Goal: Navigation & Orientation: Find specific page/section

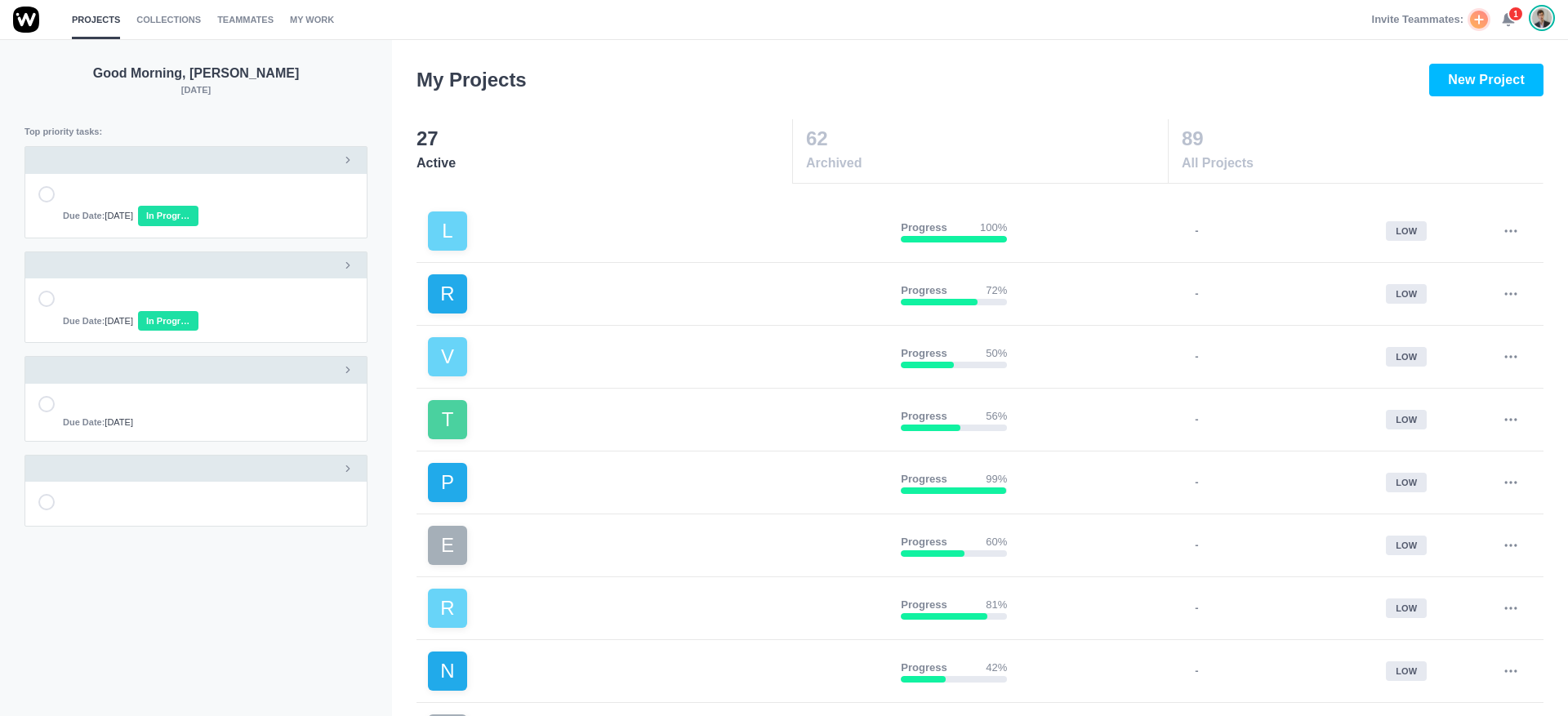
click at [1504, 18] on use at bounding box center [1509, 20] width 12 height 12
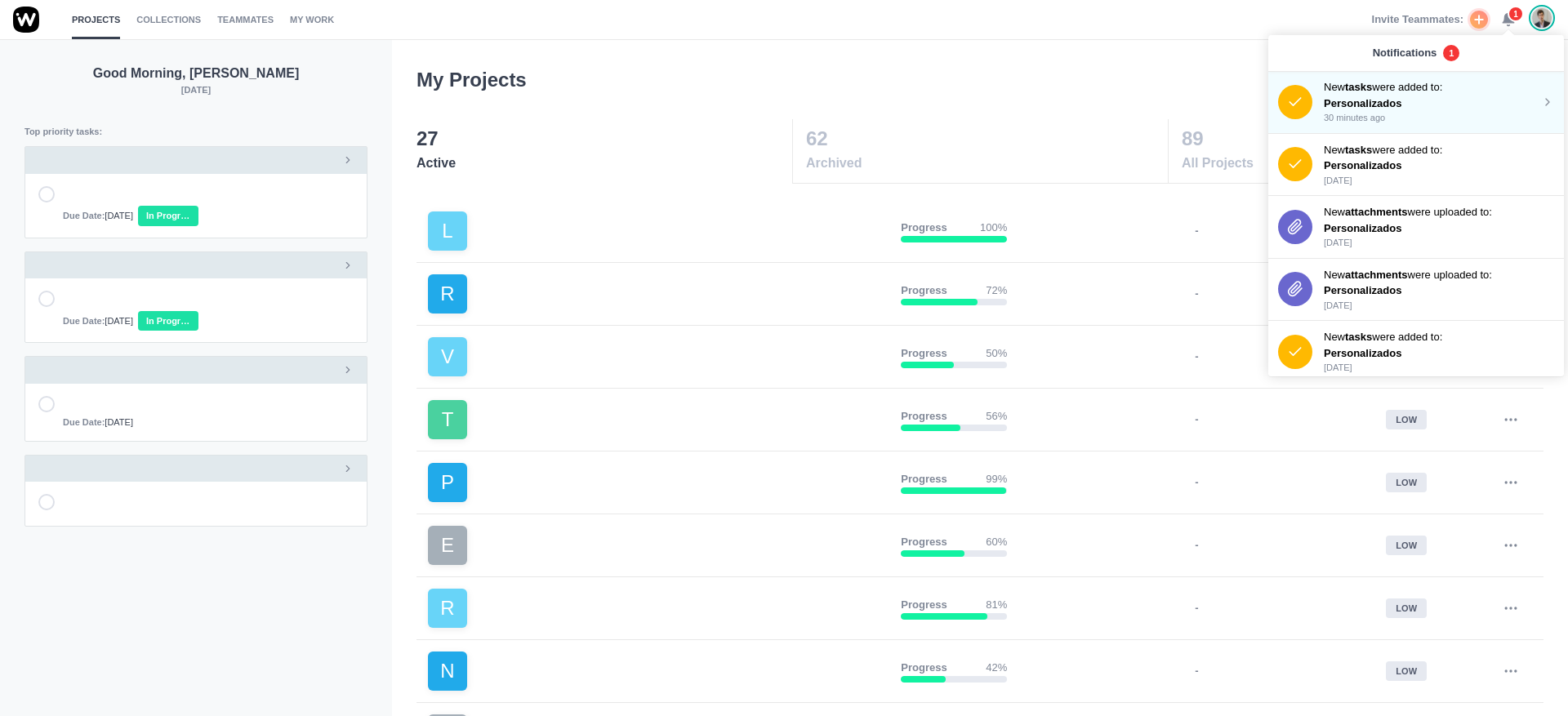
click at [1396, 113] on p "30 minutes ago" at bounding box center [1432, 118] width 218 height 14
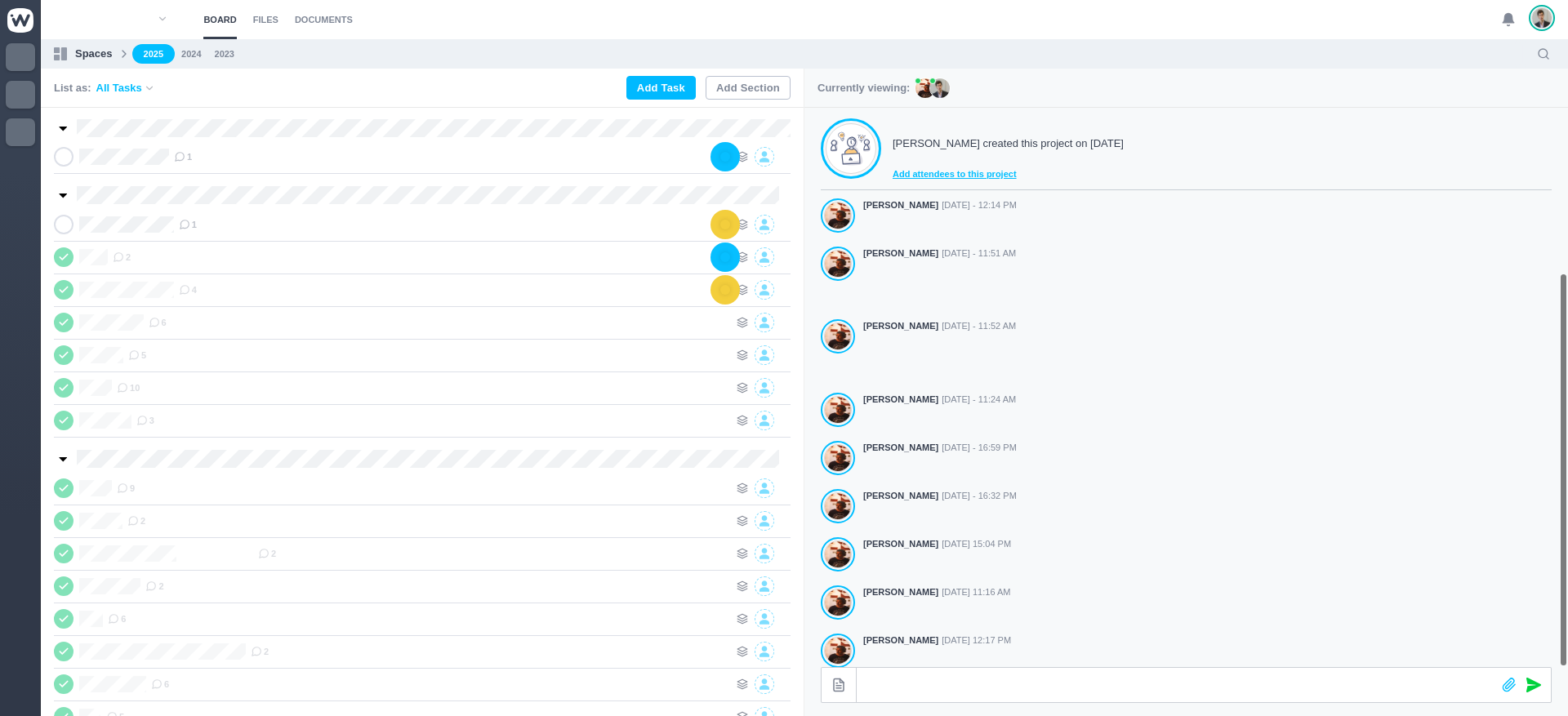
scroll to position [289, 0]
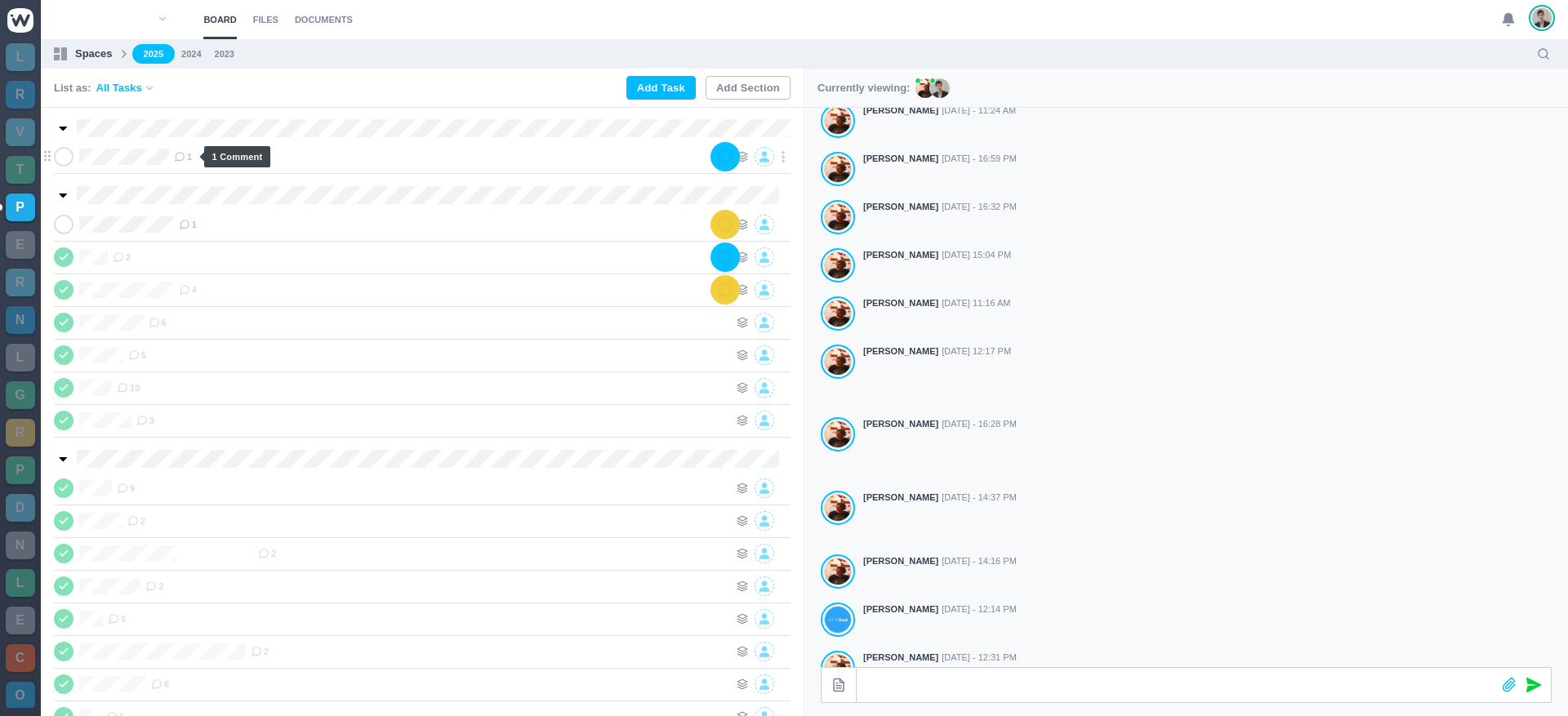
click at [183, 159] on icon at bounding box center [180, 157] width 12 height 12
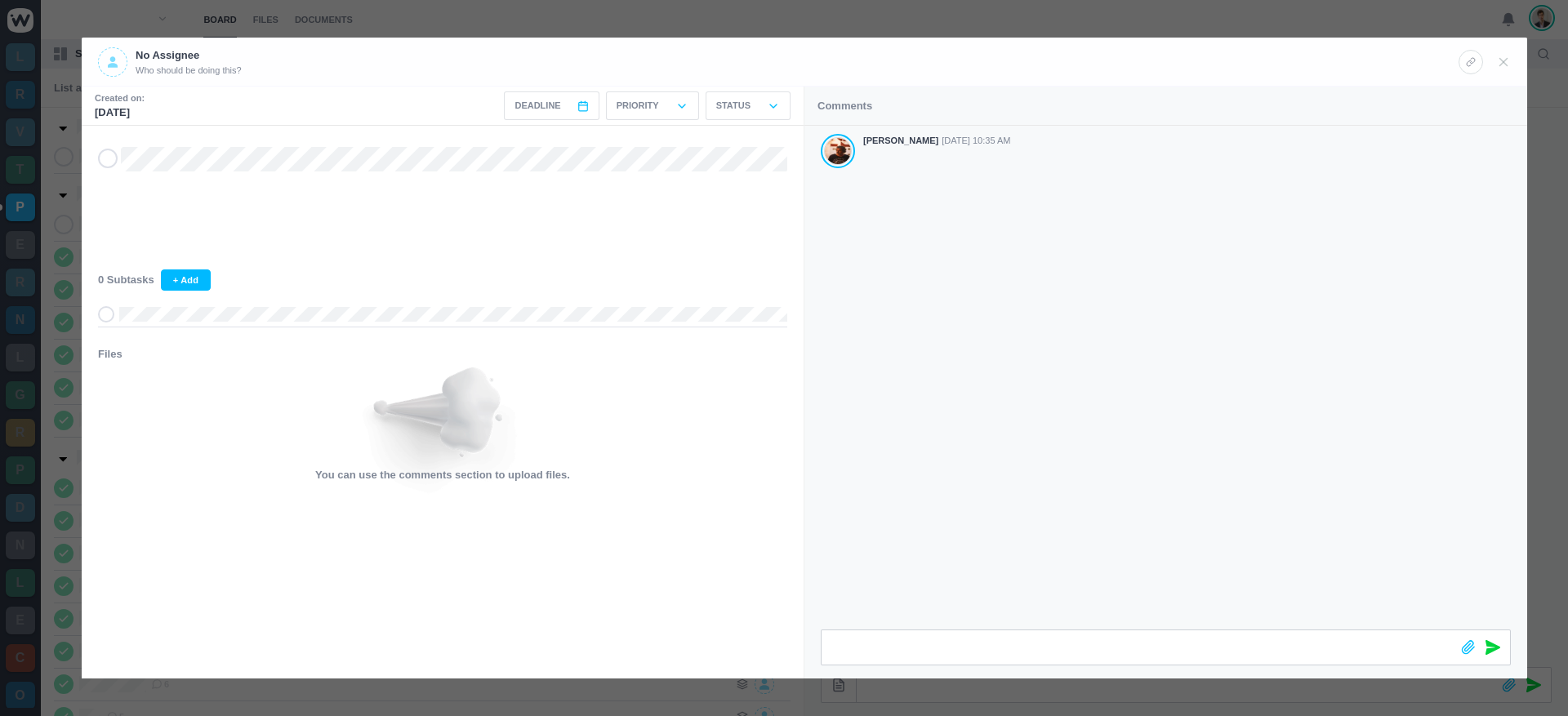
click at [872, 33] on div at bounding box center [784, 358] width 1568 height 716
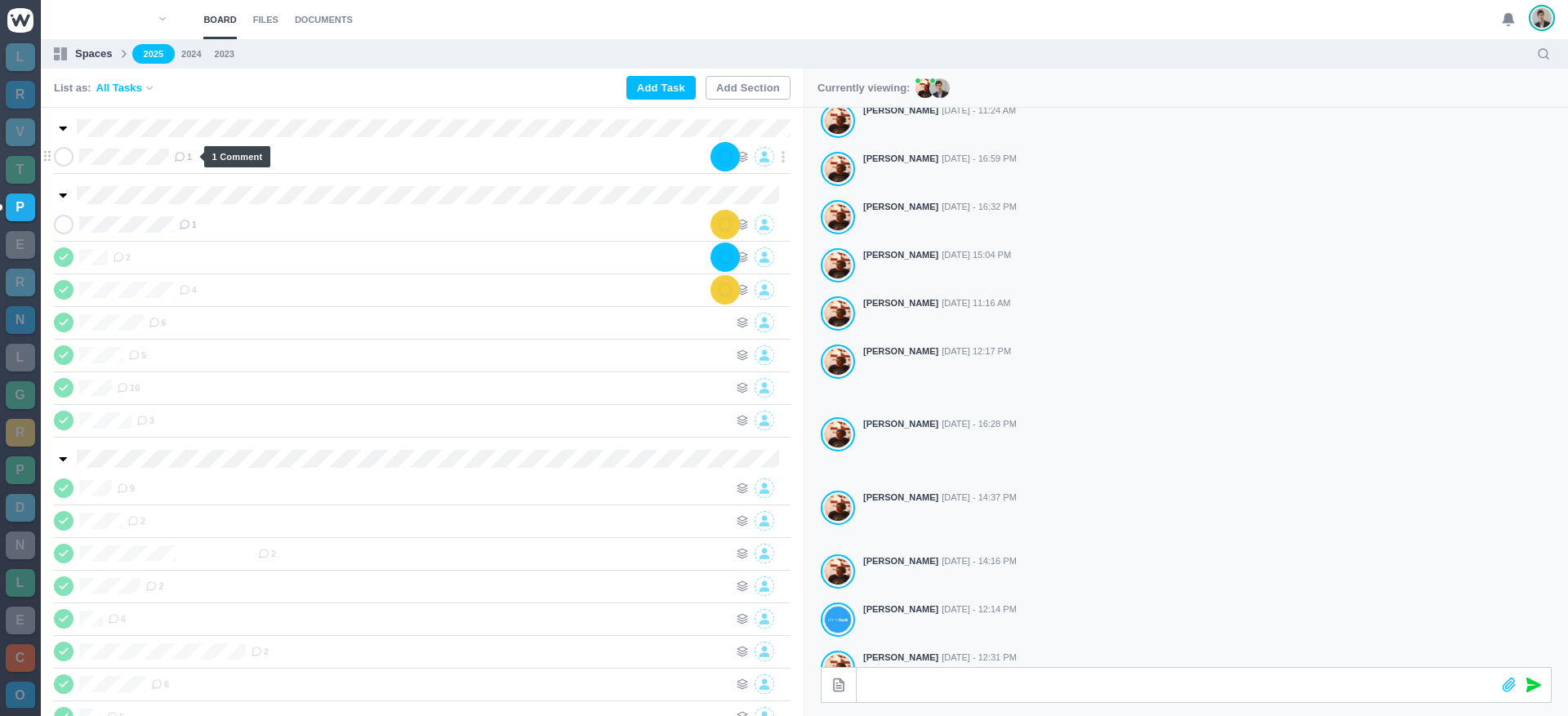
click at [185, 161] on icon at bounding box center [180, 157] width 12 height 12
